Goal: Task Accomplishment & Management: Complete application form

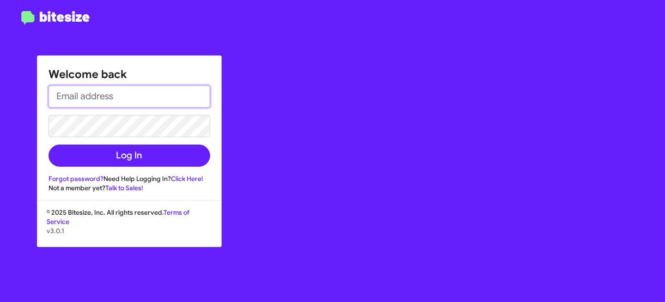
click at [102, 97] on input "email" at bounding box center [129, 96] width 162 height 22
type input "[EMAIL_ADDRESS][DOMAIN_NAME]"
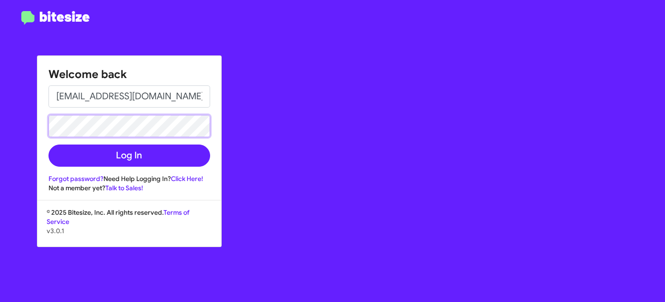
click at [48, 145] on button "Log In" at bounding box center [129, 156] width 162 height 22
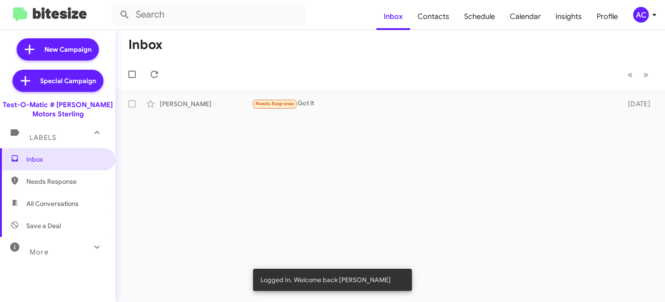
click at [637, 18] on div "AC" at bounding box center [641, 15] width 16 height 16
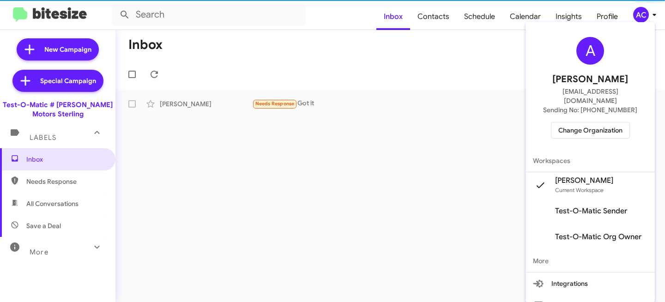
click at [602, 122] on span "Change Organization" at bounding box center [590, 130] width 64 height 16
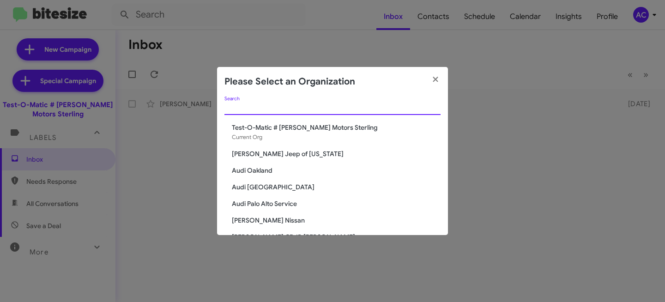
click at [265, 111] on input "Search" at bounding box center [332, 107] width 216 height 7
type input "T"
click at [243, 107] on input "Search" at bounding box center [332, 107] width 216 height 7
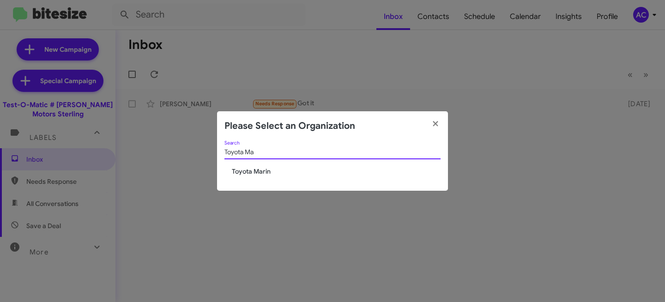
type input "Toyota Ma"
click at [254, 169] on span "Toyota Marin" at bounding box center [336, 171] width 209 height 9
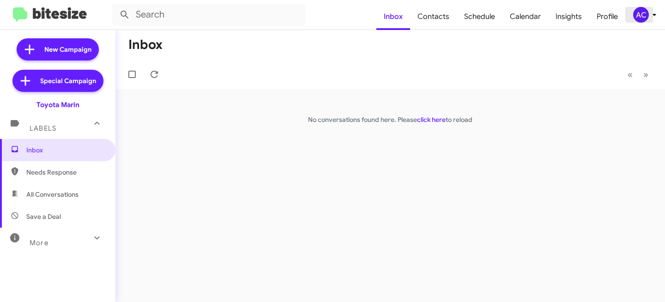
click at [650, 14] on icon at bounding box center [654, 14] width 11 height 11
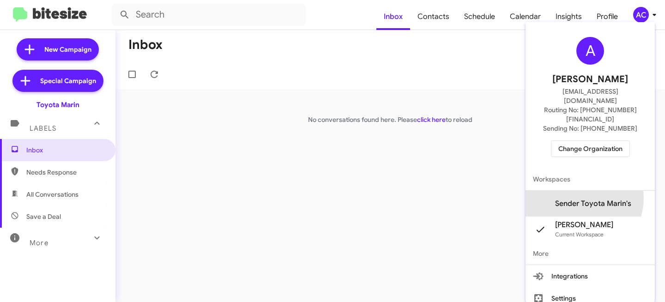
click at [592, 199] on span "Sender Toyota Marin's" at bounding box center [593, 203] width 76 height 9
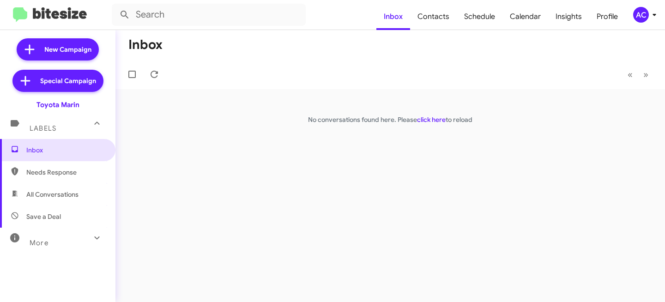
click at [644, 17] on div "AC" at bounding box center [641, 15] width 16 height 16
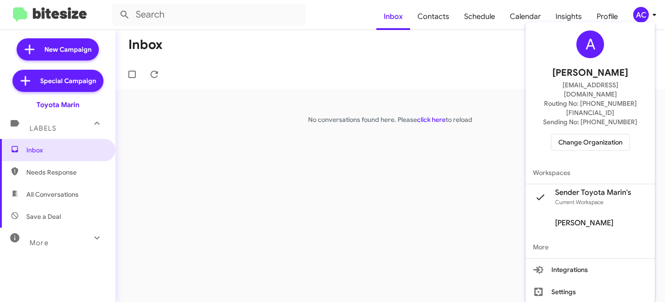
scroll to position [15, 0]
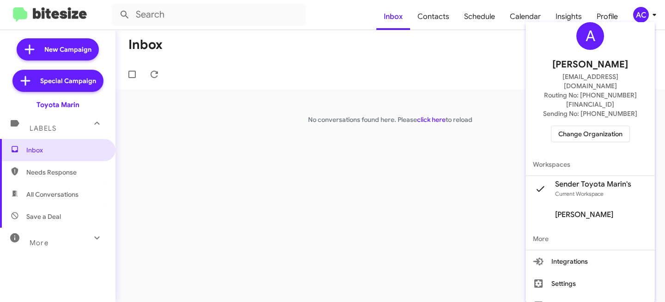
click at [443, 76] on div at bounding box center [332, 151] width 665 height 302
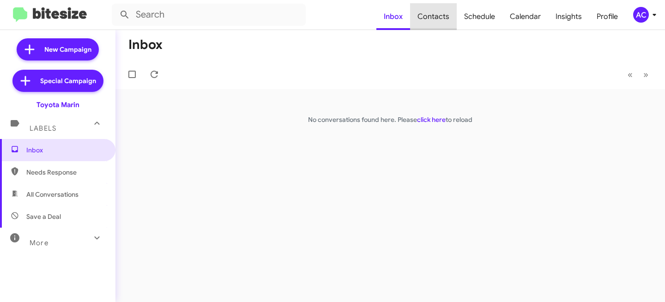
click at [444, 20] on span "Contacts" at bounding box center [433, 16] width 47 height 27
type input "in:groups"
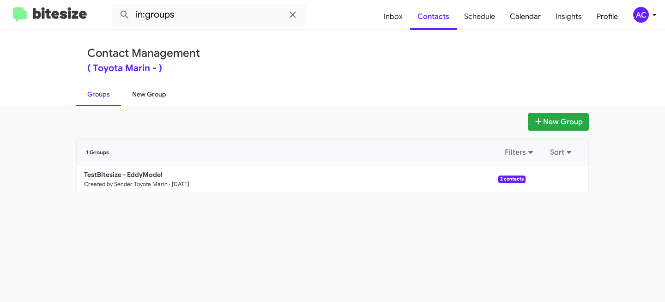
click at [154, 95] on link "New Group" at bounding box center [149, 94] width 56 height 24
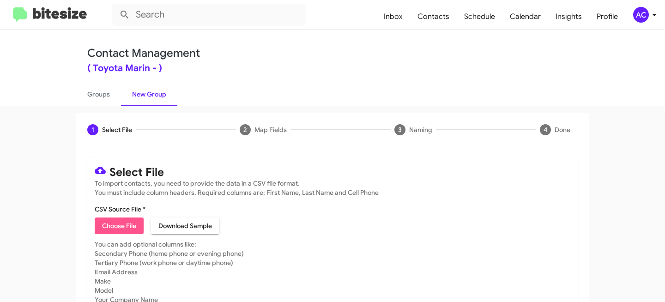
click at [121, 229] on span "Choose File" at bounding box center [119, 225] width 34 height 17
click at [115, 225] on span "Choose File" at bounding box center [119, 225] width 34 height 17
click at [110, 226] on span "Choose File" at bounding box center [119, 225] width 34 height 17
type input "ToyMarin-Opt-Out - DATA"
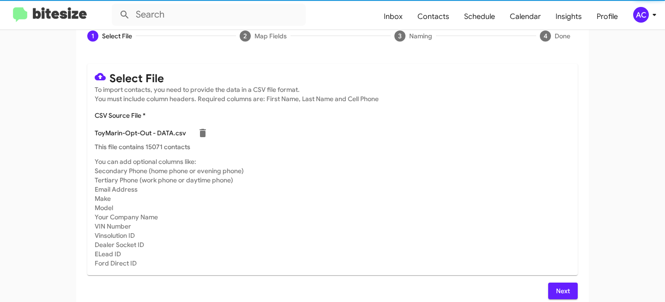
scroll to position [102, 0]
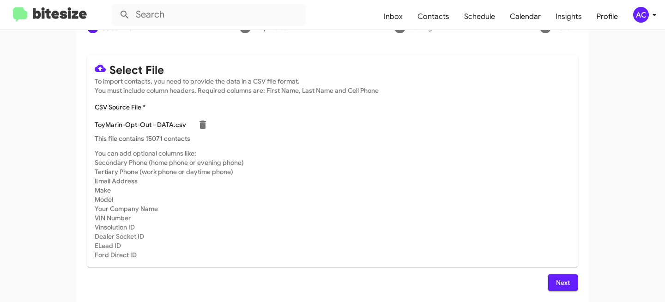
click at [561, 281] on span "Next" at bounding box center [562, 282] width 15 height 17
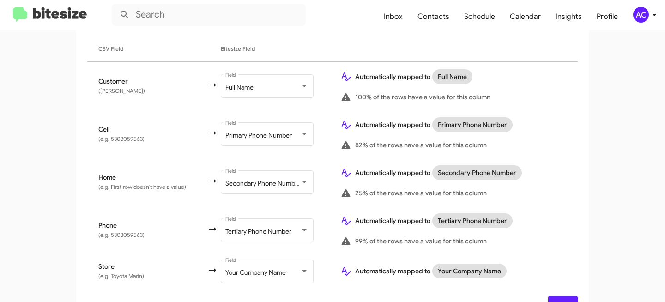
scroll to position [180, 0]
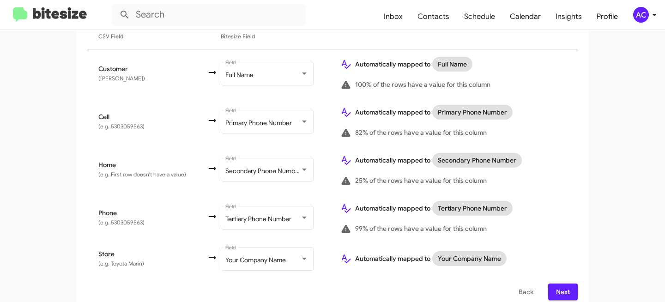
click at [560, 284] on span "Next" at bounding box center [562, 292] width 15 height 17
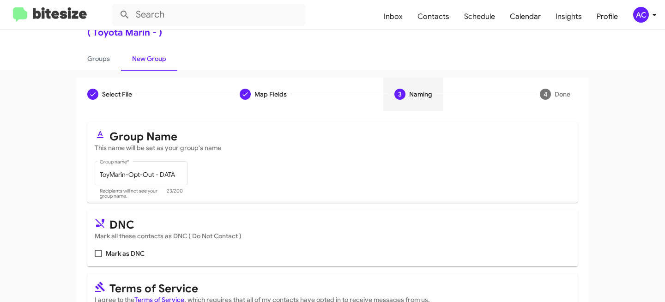
scroll to position [106, 0]
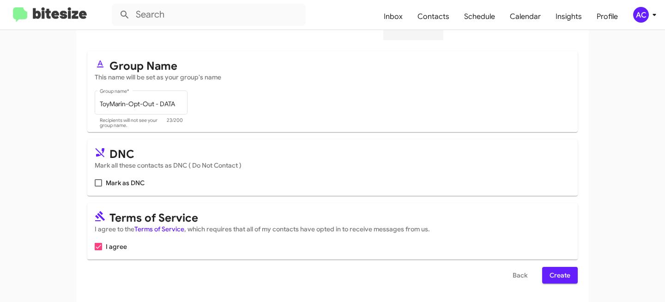
click at [121, 183] on span "Mark as DNC" at bounding box center [125, 182] width 39 height 11
click at [98, 187] on input "Mark as DNC" at bounding box center [98, 187] width 0 height 0
checkbox input "true"
click at [555, 276] on span "Create" at bounding box center [559, 275] width 21 height 17
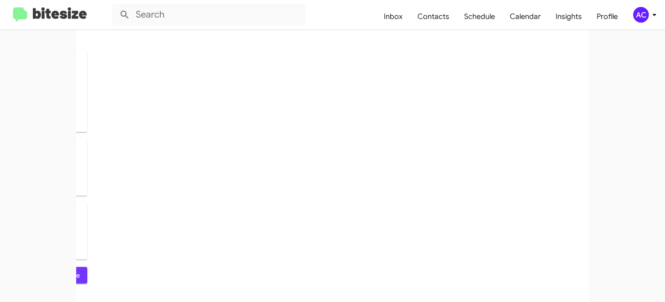
scroll to position [0, 0]
